Goal: Task Accomplishment & Management: Complete application form

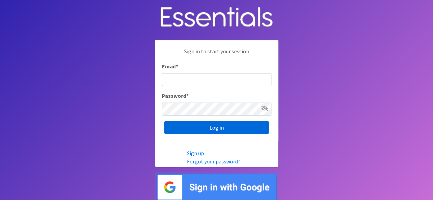
type input "[EMAIL_ADDRESS][DOMAIN_NAME]"
click at [224, 127] on input "Log in" at bounding box center [216, 127] width 104 height 13
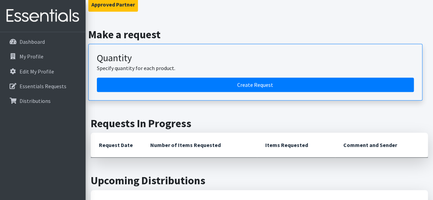
scroll to position [229, 0]
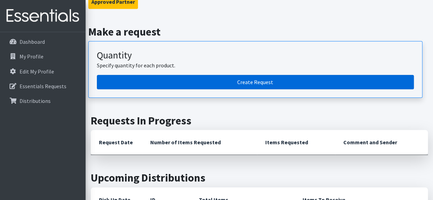
click at [210, 75] on link "Create Request" at bounding box center [255, 82] width 317 height 14
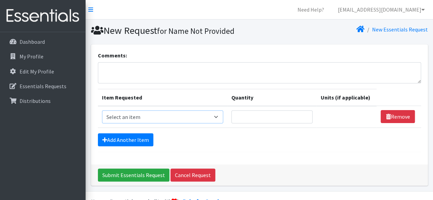
click at [162, 112] on select "Select an item Adult Briefs (Large, approx. 38"-56") Adult Briefs (Medium, appr…" at bounding box center [162, 116] width 121 height 13
select select "1177"
click at [102, 110] on select "Select an item Adult Briefs (Large, approx. 38"-56") Adult Briefs (Medium, appr…" at bounding box center [162, 116] width 121 height 13
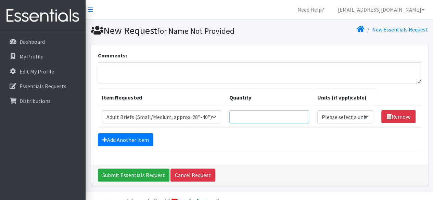
click at [253, 116] on input "Quantity" at bounding box center [269, 116] width 80 height 13
type input "10"
click at [330, 121] on select "Please select a unit units packs" at bounding box center [345, 116] width 56 height 13
select select "pack"
click at [317, 110] on select "Please select a unit units packs" at bounding box center [345, 116] width 56 height 13
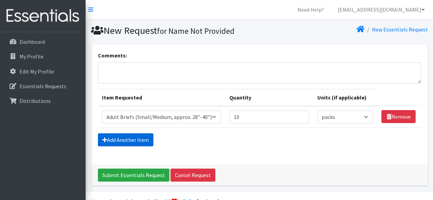
click at [108, 139] on link "Add Another Item" at bounding box center [125, 139] width 55 height 13
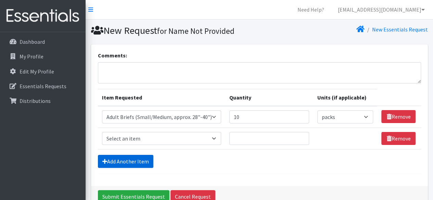
scroll to position [37, 0]
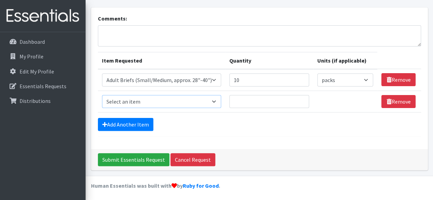
click at [144, 102] on select "Select an item Adult Briefs (Large, approx. 38"-56") Adult Briefs (Medium, appr…" at bounding box center [161, 101] width 119 height 13
select select "1183"
click at [102, 95] on select "Select an item Adult Briefs (Large, approx. 38"-56") Adult Briefs (Medium, appr…" at bounding box center [161, 101] width 119 height 13
click at [260, 101] on input "Quantity" at bounding box center [269, 101] width 80 height 13
type input "30"
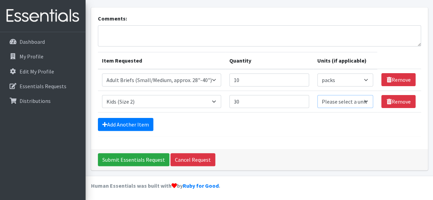
click at [330, 102] on select "Please select a unit units packs" at bounding box center [345, 101] width 56 height 13
select select "pack"
click at [317, 95] on select "Please select a unit units packs" at bounding box center [345, 101] width 56 height 13
click at [119, 120] on link "Add Another Item" at bounding box center [125, 124] width 55 height 13
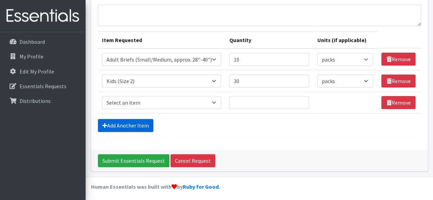
scroll to position [58, 0]
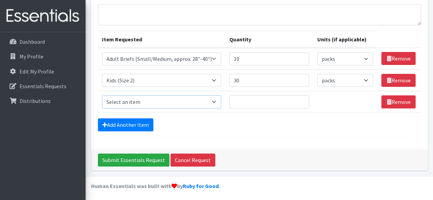
click at [148, 95] on select "Select an item Adult Briefs (Large, approx. 38"-56") Adult Briefs (Medium, appr…" at bounding box center [161, 101] width 119 height 13
select select "1186"
click at [102, 95] on select "Select an item Adult Briefs (Large, approx. 38"-56") Adult Briefs (Medium, appr…" at bounding box center [161, 101] width 119 height 13
click at [134, 123] on link "Add Another Item" at bounding box center [125, 124] width 55 height 13
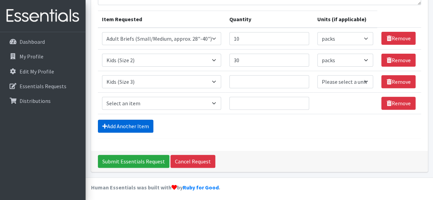
scroll to position [80, 0]
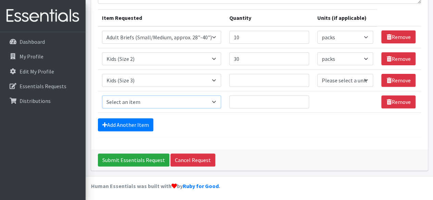
click at [147, 105] on select "Select an item Adult Briefs (Large, approx. 38"-56") Adult Briefs (Medium, appr…" at bounding box center [161, 101] width 119 height 13
select select "1161"
click at [102, 95] on select "Select an item Adult Briefs (Large, approx. 38"-56") Adult Briefs (Medium, appr…" at bounding box center [161, 101] width 119 height 13
click at [135, 119] on link "Add Another Item" at bounding box center [125, 124] width 55 height 13
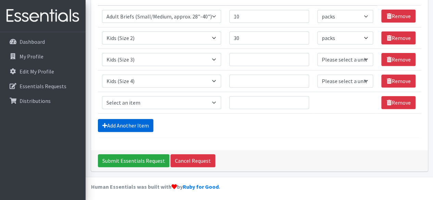
scroll to position [101, 0]
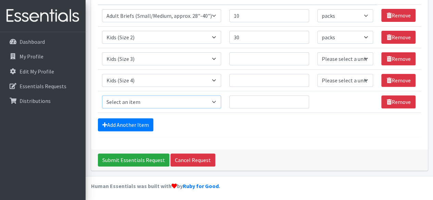
click at [146, 100] on select "Select an item Adult Briefs (Large, approx. 38"-56") Adult Briefs (Medium, appr…" at bounding box center [161, 101] width 119 height 13
click at [146, 102] on select "Select an item Adult Briefs (Large, approx. 38"-56") Adult Briefs (Medium, appr…" at bounding box center [161, 101] width 119 height 13
select select "1162"
click at [102, 95] on select "Select an item Adult Briefs (Large, approx. 38"-56") Adult Briefs (Medium, appr…" at bounding box center [161, 101] width 119 height 13
click at [138, 123] on link "Add Another Item" at bounding box center [125, 124] width 55 height 13
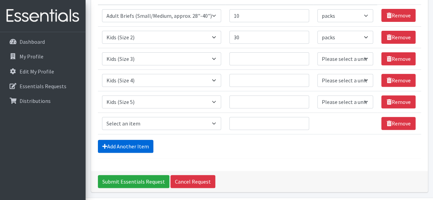
scroll to position [122, 0]
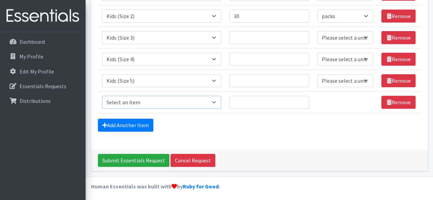
click at [150, 102] on select "Select an item Adult Briefs (Large, approx. 38"-56") Adult Briefs (Medium, appr…" at bounding box center [161, 102] width 119 height 13
select select "1164"
click at [102, 96] on select "Select an item Adult Briefs (Large, approx. 38"-56") Adult Briefs (Medium, appr…" at bounding box center [161, 102] width 119 height 13
click at [282, 99] on input "Quantity" at bounding box center [269, 102] width 80 height 13
type input "10"
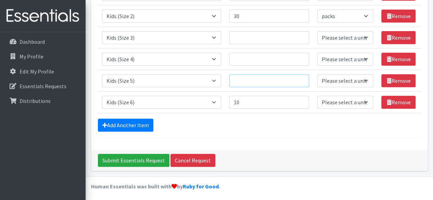
click at [268, 77] on input "Quantity" at bounding box center [269, 80] width 80 height 13
click at [245, 14] on input "30" at bounding box center [269, 16] width 80 height 13
type input "3"
type input "2"
click at [248, 96] on input "10" at bounding box center [269, 102] width 80 height 13
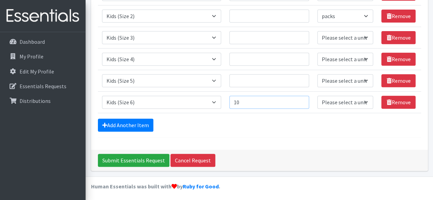
type input "1"
type input "5"
click at [249, 75] on input "Quantity" at bounding box center [269, 80] width 80 height 13
type input "10"
click at [251, 58] on input "Quantity" at bounding box center [269, 59] width 80 height 13
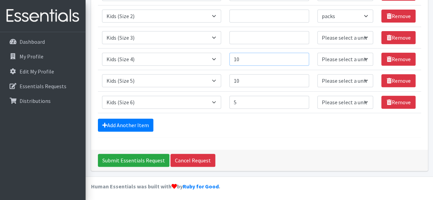
type input "10"
click at [246, 35] on input "Quantity" at bounding box center [269, 37] width 80 height 13
type input "10"
click at [237, 10] on input "Quantity" at bounding box center [269, 16] width 80 height 13
type input "10"
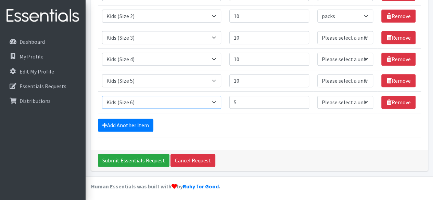
click at [134, 102] on select "Select an item Adult Briefs (Large, approx. 38"-56") Adult Briefs (Medium, appr…" at bounding box center [161, 102] width 119 height 13
click at [102, 96] on select "Select an item Adult Briefs (Large, approx. 38"-56") Adult Briefs (Medium, appr…" at bounding box center [161, 102] width 119 height 13
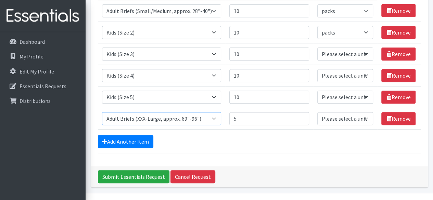
scroll to position [105, 0]
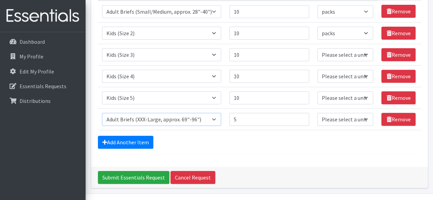
click at [162, 122] on select "Select an item Adult Briefs (Large, approx. 38"-56") Adult Briefs (Medium, appr…" at bounding box center [161, 119] width 119 height 13
select select "1167"
click at [102, 113] on select "Select an item Adult Briefs (Large, approx. 38"-56") Adult Briefs (Medium, appr…" at bounding box center [161, 119] width 119 height 13
click at [136, 146] on link "Add Another Item" at bounding box center [125, 142] width 55 height 13
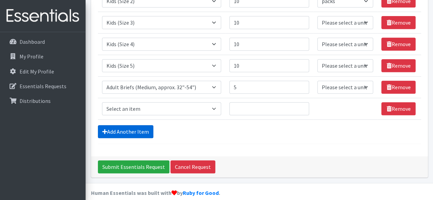
scroll to position [144, 0]
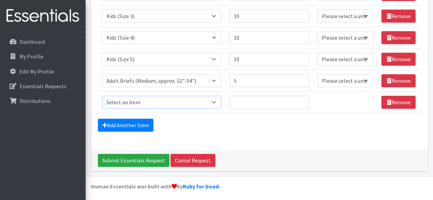
click at [164, 106] on select "Select an item Adult Briefs (Large, approx. 38"-56") Adult Briefs (Medium, appr…" at bounding box center [161, 102] width 119 height 13
select select "1181"
click at [102, 96] on select "Select an item Adult Briefs (Large, approx. 38"-56") Adult Briefs (Medium, appr…" at bounding box center [161, 102] width 119 height 13
click at [252, 100] on input "Quantity" at bounding box center [269, 102] width 80 height 13
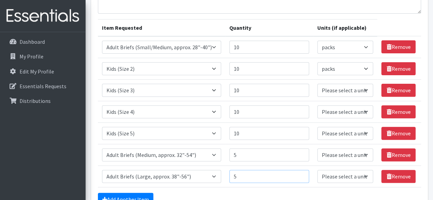
scroll to position [65, 0]
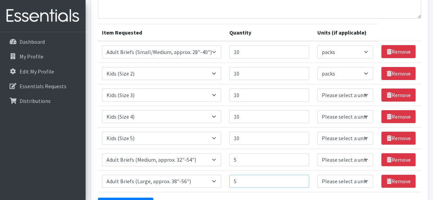
type input "5"
click at [256, 51] on input "10" at bounding box center [269, 51] width 80 height 13
type input "1"
type input "5"
click at [246, 75] on input "10" at bounding box center [269, 73] width 80 height 13
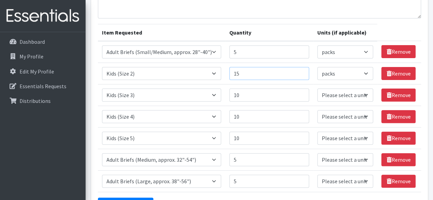
type input "15"
click at [249, 93] on input "10" at bounding box center [269, 95] width 80 height 13
type input "15"
click at [245, 110] on input "10" at bounding box center [269, 116] width 80 height 13
type input "15"
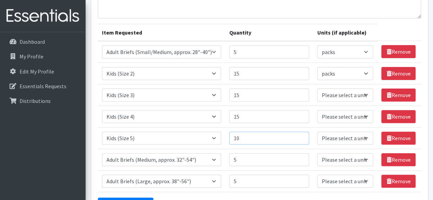
click at [247, 135] on input "10" at bounding box center [269, 138] width 80 height 13
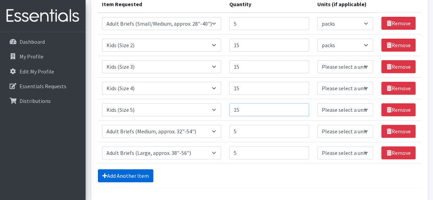
type input "15"
click at [124, 180] on link "Add Another Item" at bounding box center [125, 175] width 55 height 13
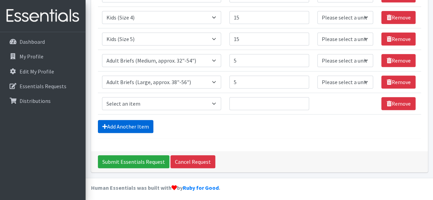
scroll to position [165, 0]
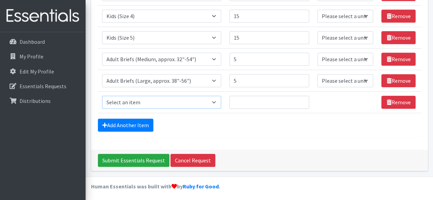
click at [157, 105] on select "Select an item Adult Briefs (Large, approx. 38"-56") Adult Briefs (Medium, appr…" at bounding box center [161, 102] width 119 height 13
select select "1164"
click at [102, 96] on select "Select an item Adult Briefs (Large, approx. 38"-56") Adult Briefs (Medium, appr…" at bounding box center [161, 102] width 119 height 13
click at [254, 105] on input "Quantity" at bounding box center [269, 102] width 80 height 13
type input "5"
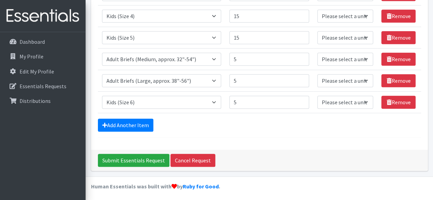
click at [252, 119] on div "Add Another Item" at bounding box center [259, 125] width 323 height 13
click at [248, 99] on input "5" at bounding box center [269, 102] width 80 height 13
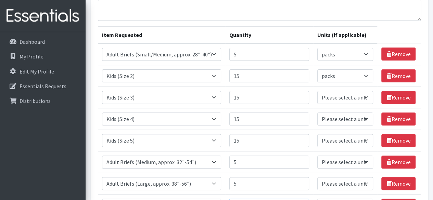
scroll to position [62, 0]
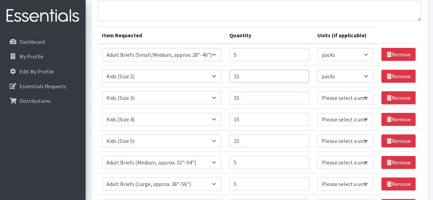
click at [254, 77] on input "15" at bounding box center [269, 76] width 80 height 13
click at [251, 101] on input "15" at bounding box center [269, 97] width 80 height 13
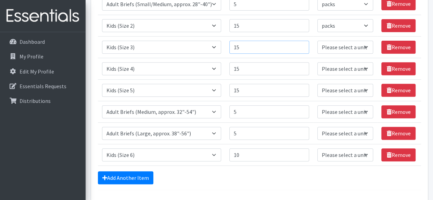
scroll to position [113, 0]
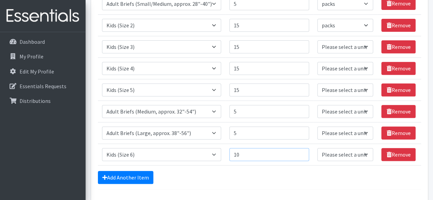
click at [255, 151] on input "10" at bounding box center [269, 154] width 80 height 13
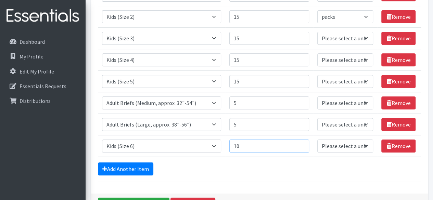
scroll to position [121, 0]
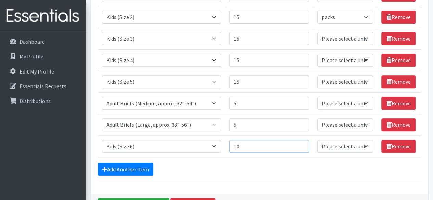
type input "1"
type input "10"
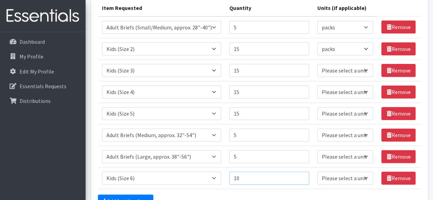
scroll to position [89, 0]
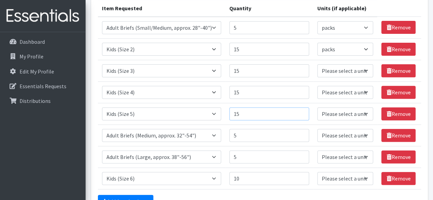
click at [253, 115] on input "15" at bounding box center [269, 113] width 80 height 13
type input "1"
type input "20"
click at [243, 95] on input "15" at bounding box center [269, 92] width 80 height 13
type input "1"
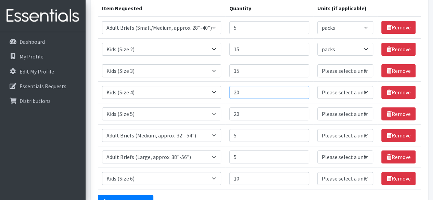
type input "20"
click at [252, 66] on input "15" at bounding box center [269, 70] width 80 height 13
type input "1"
type input "20"
click at [252, 51] on input "15" at bounding box center [269, 49] width 80 height 13
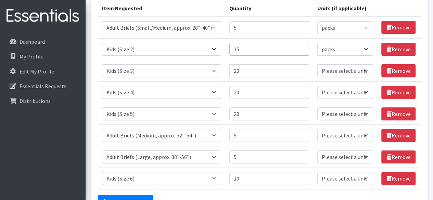
type input "1"
type input "2"
type input "15"
click at [271, 68] on input "20" at bounding box center [269, 70] width 80 height 13
type input "2"
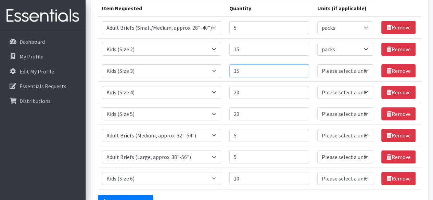
type input "15"
click at [257, 89] on input "20" at bounding box center [269, 92] width 80 height 13
type input "2"
type input "15"
click at [246, 112] on input "20" at bounding box center [269, 113] width 80 height 13
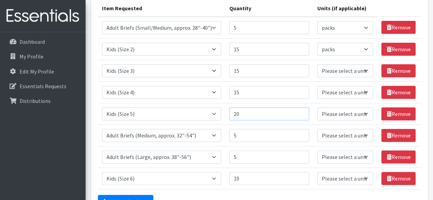
type input "2"
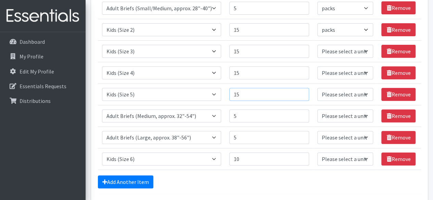
scroll to position [110, 0]
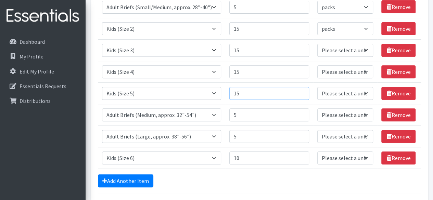
type input "15"
click at [231, 174] on div "Add Another Item" at bounding box center [259, 180] width 323 height 13
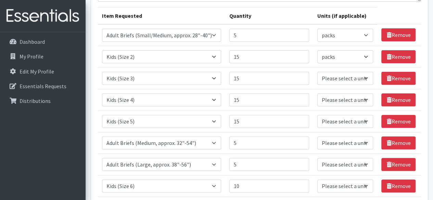
scroll to position [165, 0]
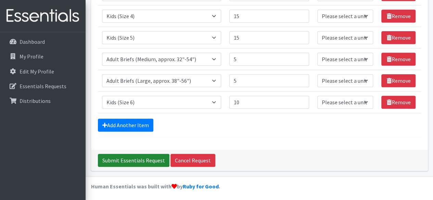
click at [130, 154] on input "Submit Essentials Request" at bounding box center [133, 160] width 71 height 13
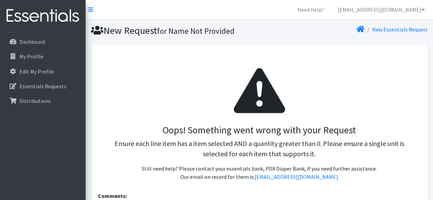
select select "pack"
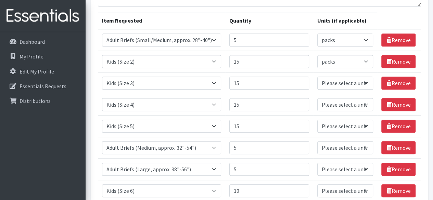
scroll to position [218, 0]
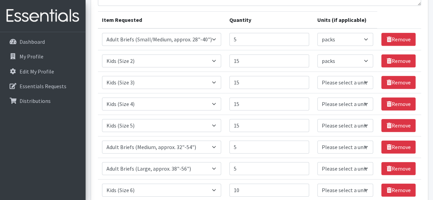
click at [354, 89] on td "Unit Please select a unit units packs" at bounding box center [345, 83] width 64 height 22
click at [349, 85] on select "Please select a unit units packs" at bounding box center [345, 82] width 56 height 13
select select "pack"
click at [317, 76] on select "Please select a unit units packs" at bounding box center [345, 82] width 56 height 13
click at [343, 102] on select "Please select a unit units packs" at bounding box center [345, 103] width 56 height 13
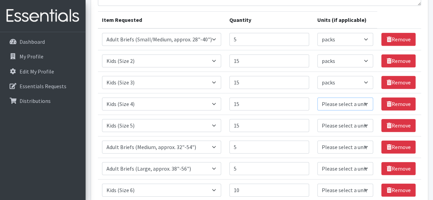
select select "pack"
click at [317, 97] on select "Please select a unit units packs" at bounding box center [345, 103] width 56 height 13
click at [355, 113] on td "Unit Please select a unit units packs" at bounding box center [345, 104] width 64 height 22
click at [346, 122] on select "Please select a unit units packs" at bounding box center [345, 125] width 56 height 13
select select "pack"
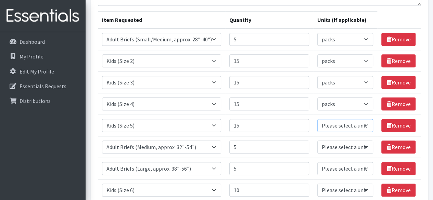
click at [317, 119] on select "Please select a unit units packs" at bounding box center [345, 125] width 56 height 13
click at [341, 144] on select "Please select a unit units packs" at bounding box center [345, 147] width 56 height 13
select select "pack"
click at [317, 141] on select "Please select a unit units packs" at bounding box center [345, 147] width 56 height 13
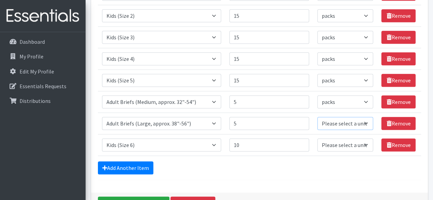
click at [347, 122] on select "Please select a unit units packs" at bounding box center [345, 123] width 56 height 13
select select "pack"
click at [317, 117] on select "Please select a unit units packs" at bounding box center [345, 123] width 56 height 13
click at [336, 146] on select "Please select a unit units packs" at bounding box center [345, 144] width 56 height 13
select select "pack"
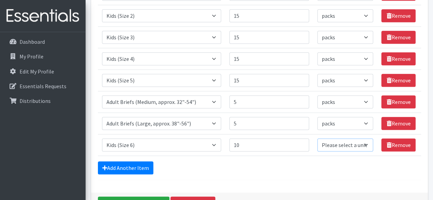
click at [317, 138] on select "Please select a unit units packs" at bounding box center [345, 144] width 56 height 13
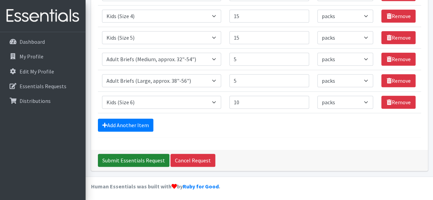
click at [151, 154] on input "Submit Essentials Request" at bounding box center [133, 160] width 71 height 13
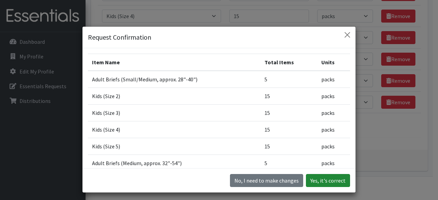
click at [333, 180] on button "Yes, it's correct" at bounding box center [328, 180] width 44 height 13
